Goal: Information Seeking & Learning: Learn about a topic

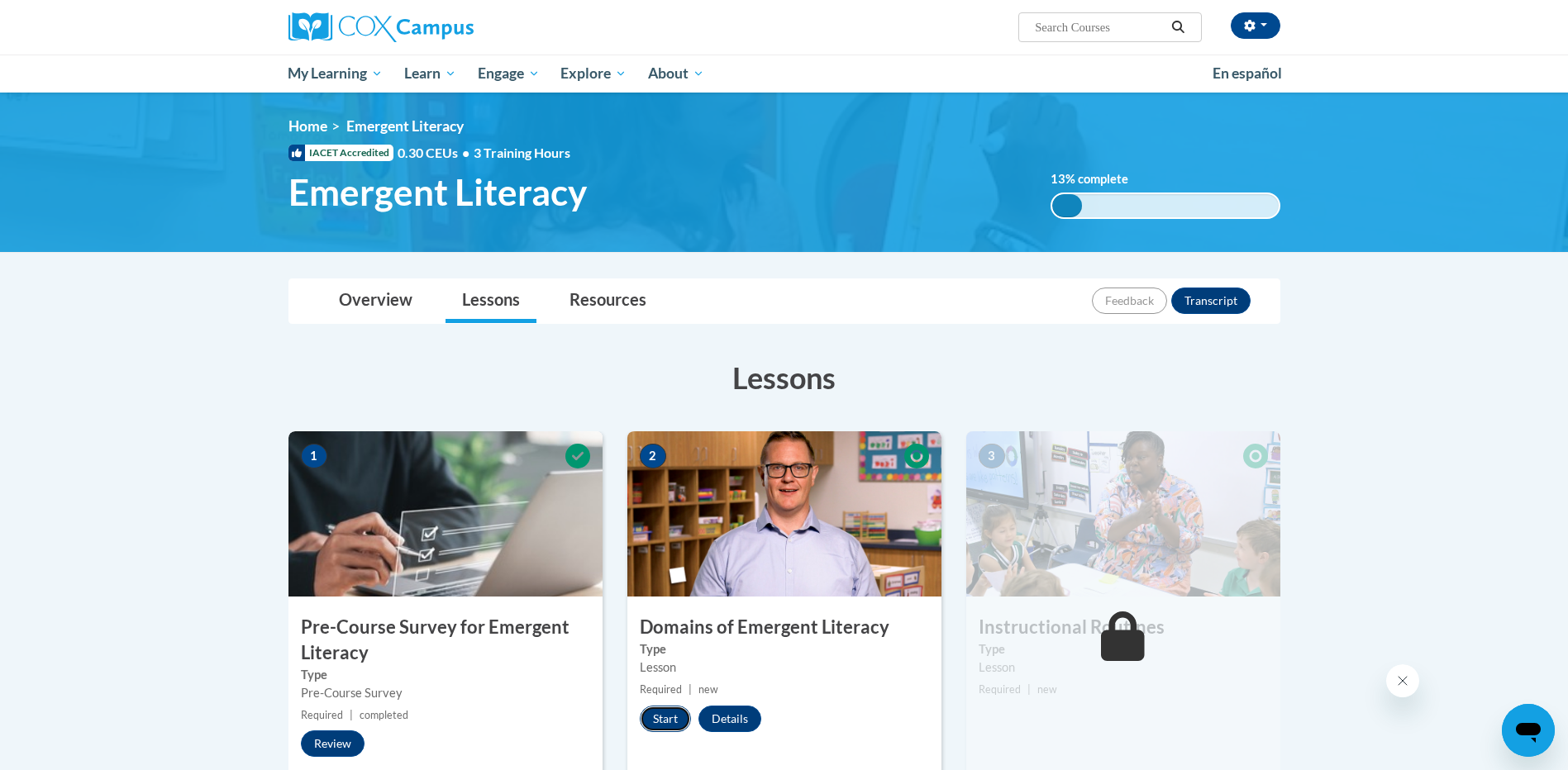
click at [661, 723] on button "Start" at bounding box center [665, 719] width 51 height 26
